Goal: Task Accomplishment & Management: Complete application form

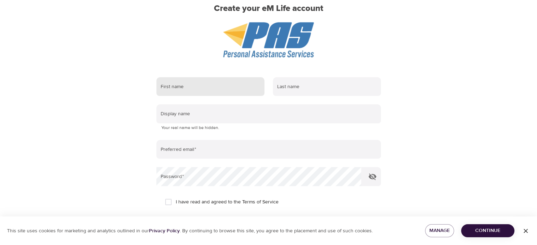
scroll to position [66, 0]
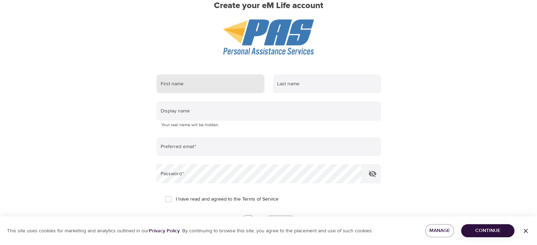
click at [212, 87] on input "text" at bounding box center [210, 84] width 108 height 19
type input "Cosmo"
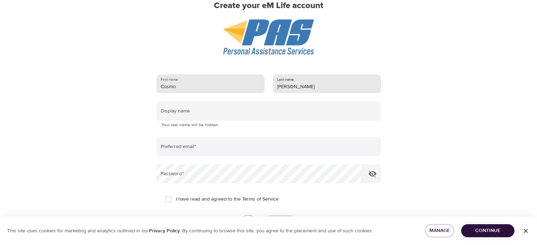
type input "[PERSON_NAME]"
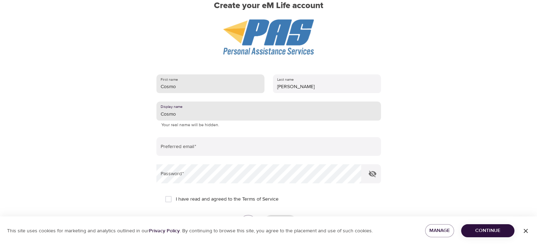
type input "Cosmo"
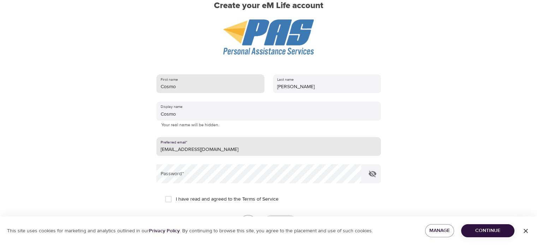
type input "[EMAIL_ADDRESS][DOMAIN_NAME]"
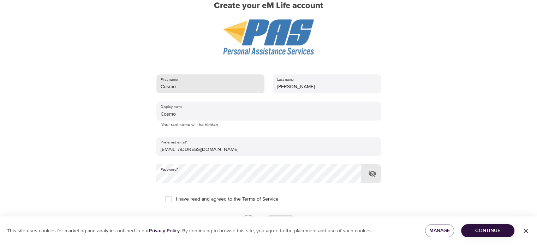
scroll to position [121, 0]
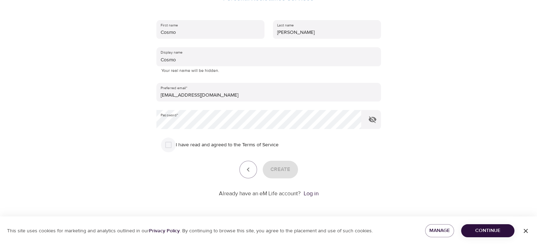
click at [168, 147] on input "I have read and agreed to the Terms of Service" at bounding box center [168, 145] width 15 height 15
checkbox input "true"
click at [279, 168] on span "Create" at bounding box center [281, 169] width 20 height 9
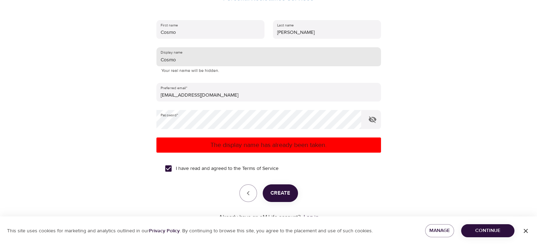
click at [193, 59] on input "Cosmo" at bounding box center [268, 56] width 225 height 19
type input "Cosmocobb"
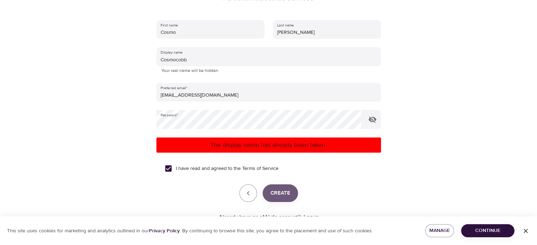
click at [274, 191] on span "Create" at bounding box center [281, 193] width 20 height 9
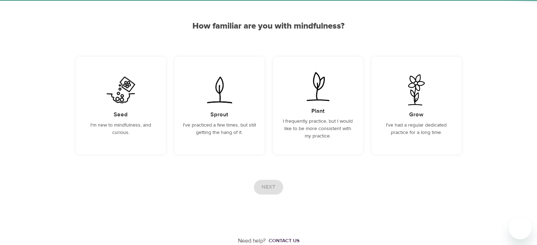
scroll to position [54, 0]
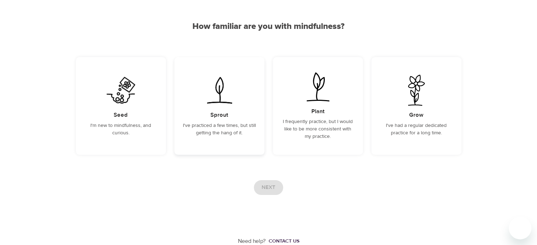
click at [202, 104] on img at bounding box center [220, 90] width 36 height 31
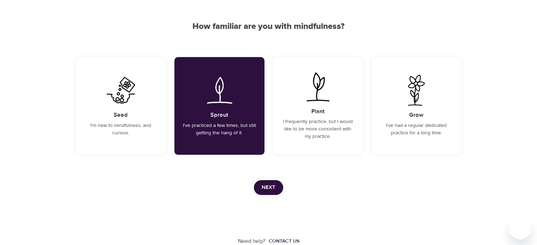
click at [267, 186] on span "Next" at bounding box center [269, 187] width 14 height 9
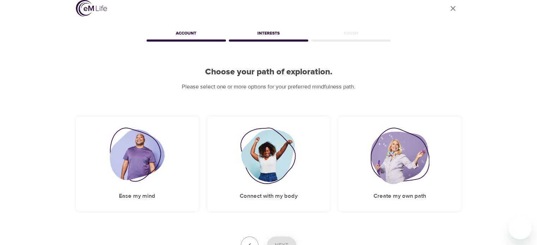
scroll to position [65, 0]
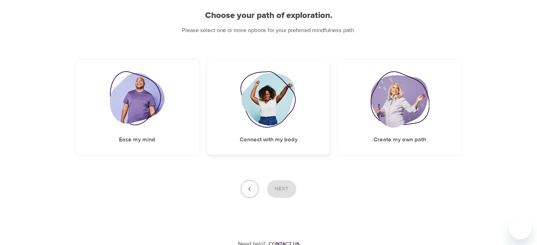
click at [276, 101] on img at bounding box center [268, 99] width 57 height 57
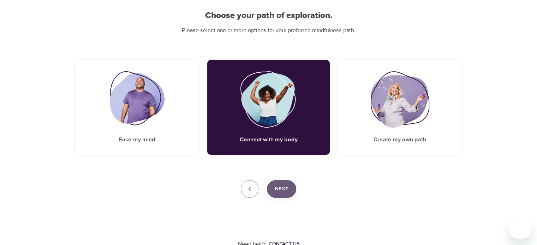
click at [277, 190] on span "Next" at bounding box center [282, 189] width 14 height 9
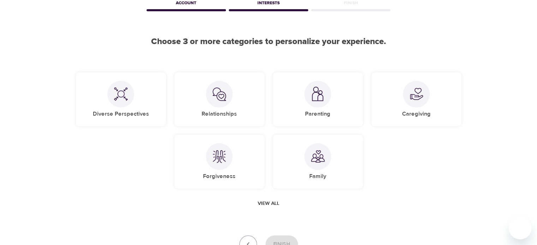
scroll to position [36, 0]
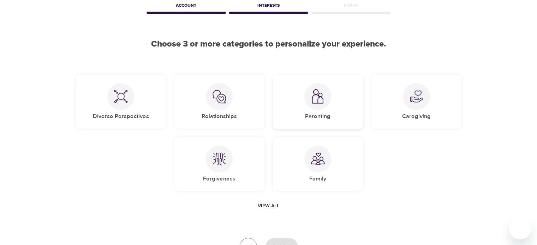
click at [307, 100] on div at bounding box center [317, 96] width 27 height 27
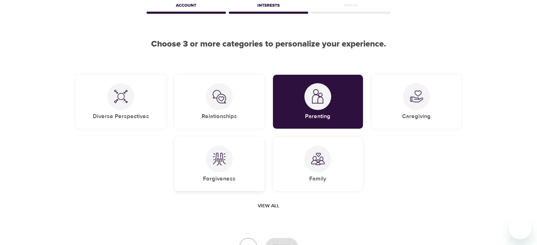
click at [207, 158] on div at bounding box center [219, 159] width 27 height 27
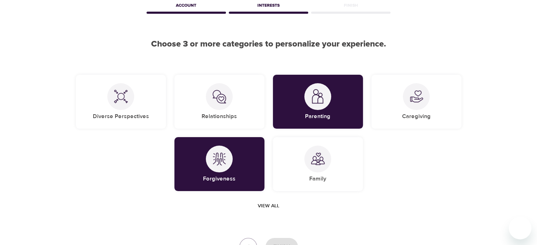
click at [270, 209] on span "View all" at bounding box center [269, 206] width 22 height 9
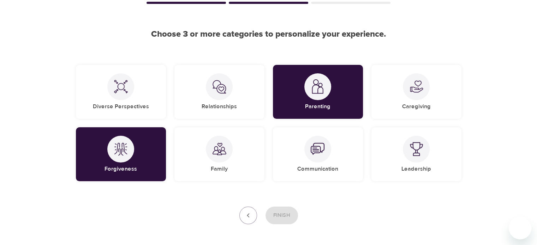
scroll to position [46, 0]
click at [446, 174] on div "Leadership" at bounding box center [417, 154] width 90 height 54
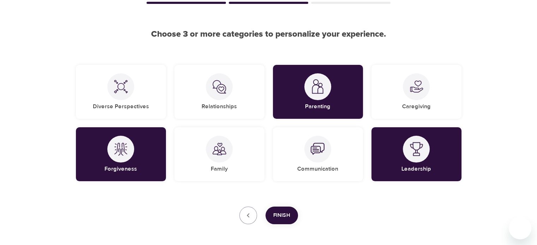
click at [276, 215] on span "Finish" at bounding box center [281, 215] width 17 height 9
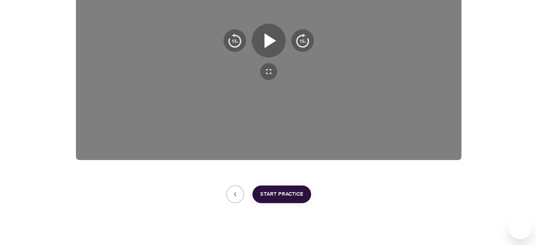
scroll to position [189, 0]
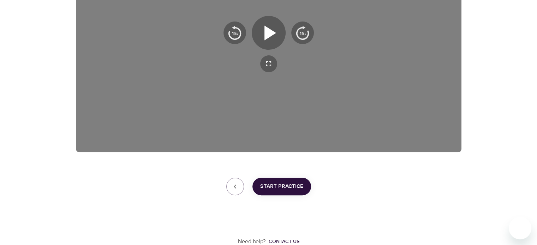
click at [278, 186] on span "Start Practice" at bounding box center [281, 186] width 43 height 9
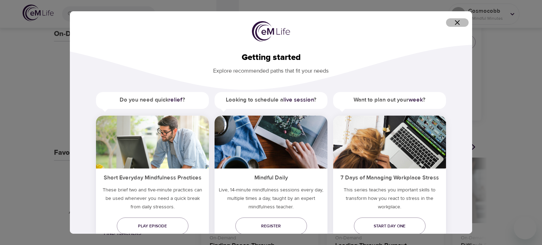
click at [457, 24] on icon "button" at bounding box center [457, 22] width 8 height 8
